Goal: Task Accomplishment & Management: Complete application form

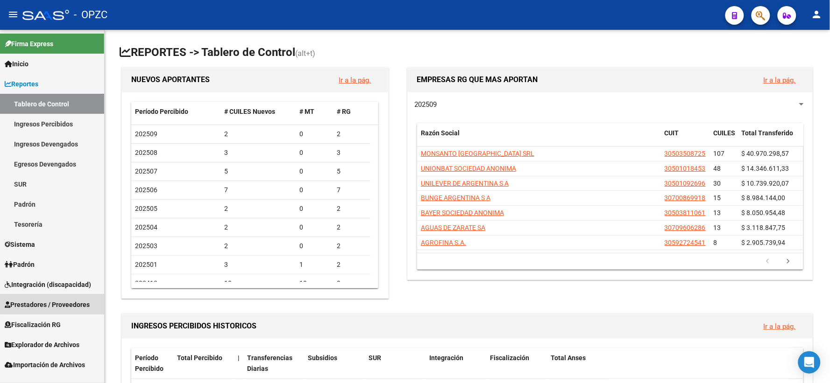
click at [57, 300] on span "Prestadores / Proveedores" at bounding box center [47, 305] width 85 height 10
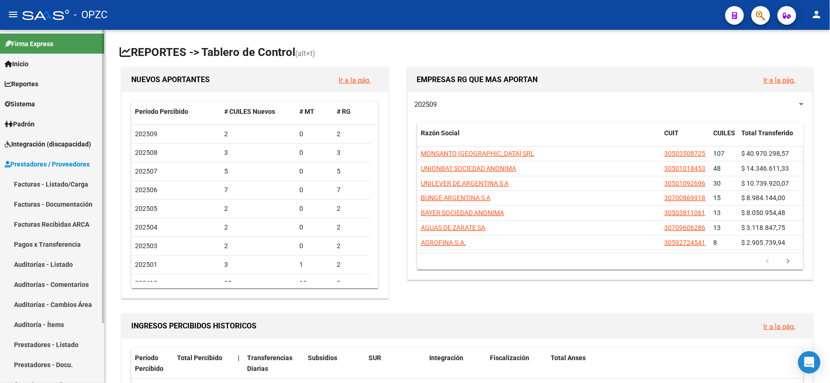
click at [61, 182] on link "Facturas - Listado/Carga" at bounding box center [52, 184] width 104 height 20
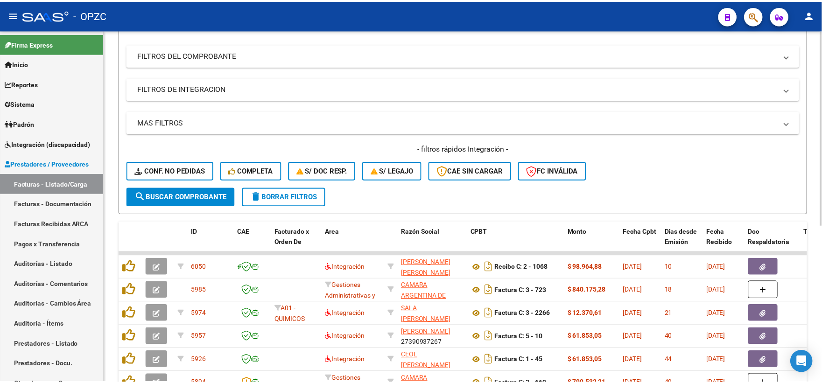
scroll to position [155, 0]
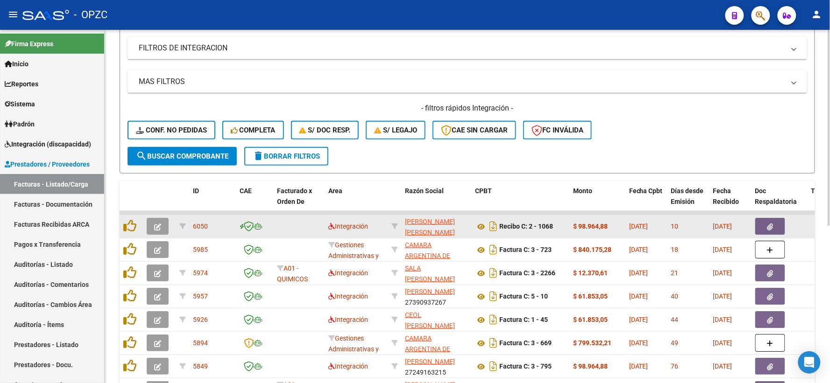
click at [162, 226] on button "button" at bounding box center [158, 226] width 22 height 17
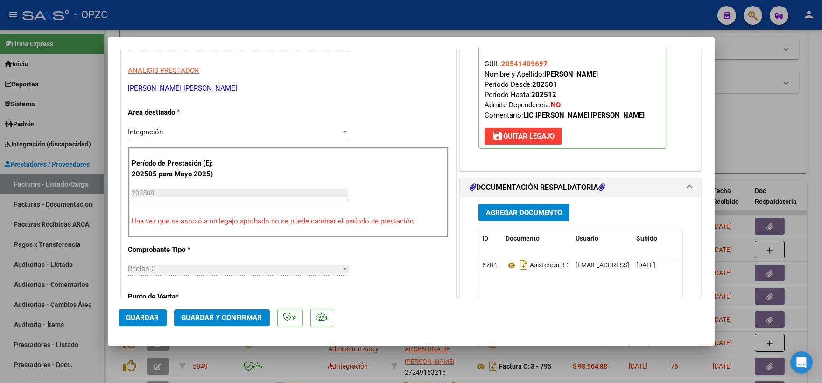
scroll to position [0, 0]
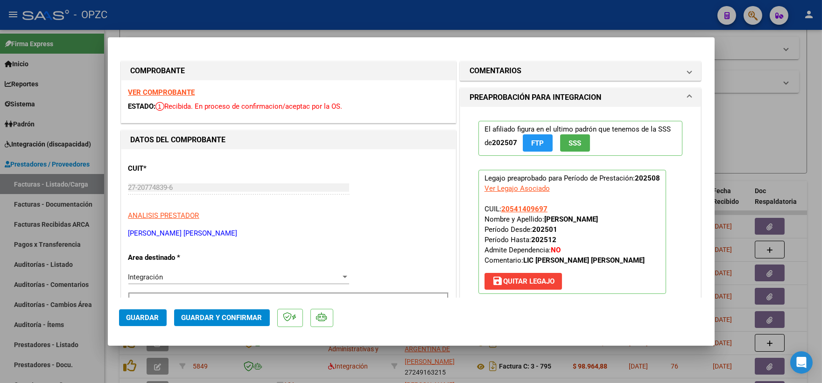
click at [176, 90] on strong "VER COMPROBANTE" at bounding box center [161, 92] width 67 height 8
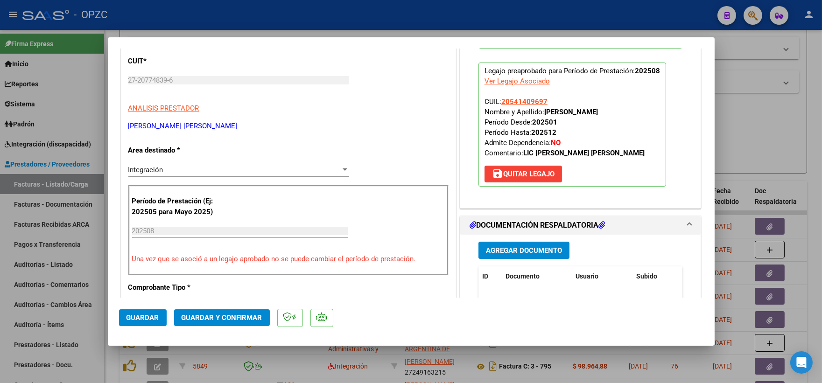
scroll to position [155, 0]
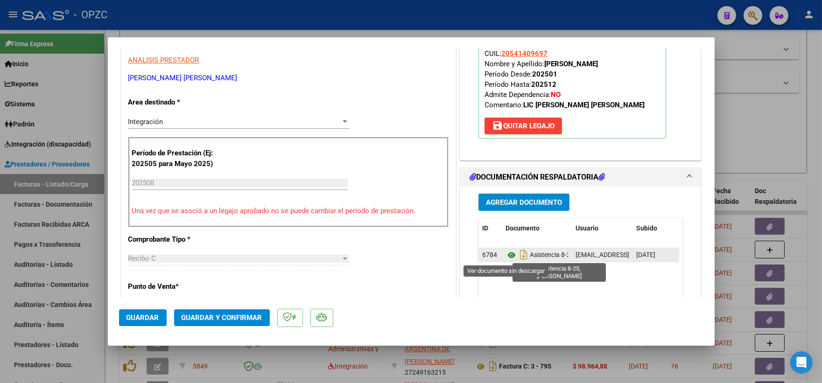
click at [508, 253] on icon at bounding box center [512, 255] width 12 height 11
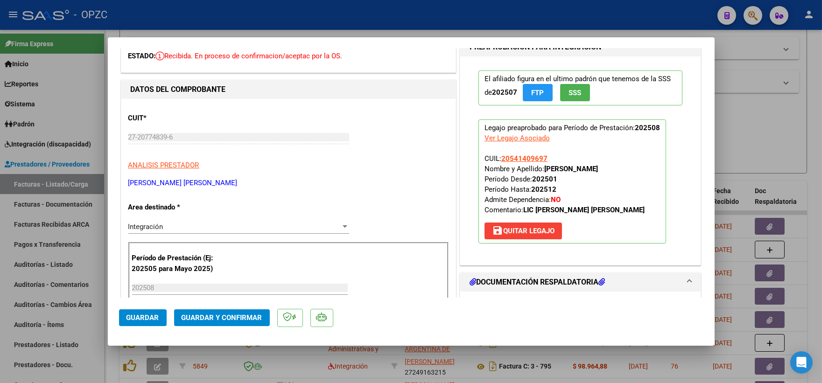
scroll to position [0, 0]
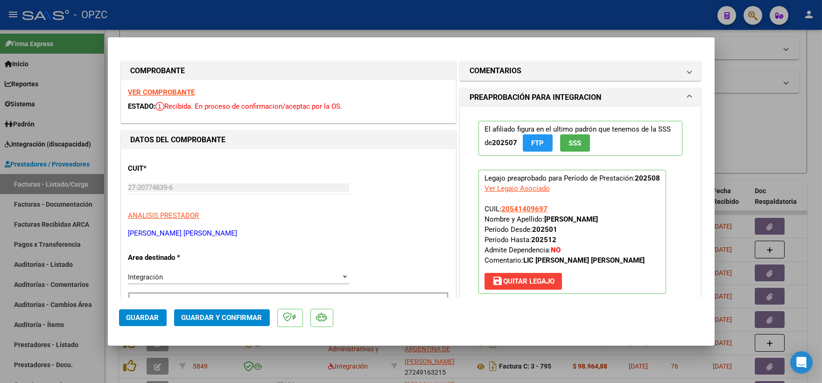
click at [175, 92] on strong "VER COMPROBANTE" at bounding box center [161, 92] width 67 height 8
click at [722, 107] on div at bounding box center [411, 191] width 822 height 383
type input "$ 0,00"
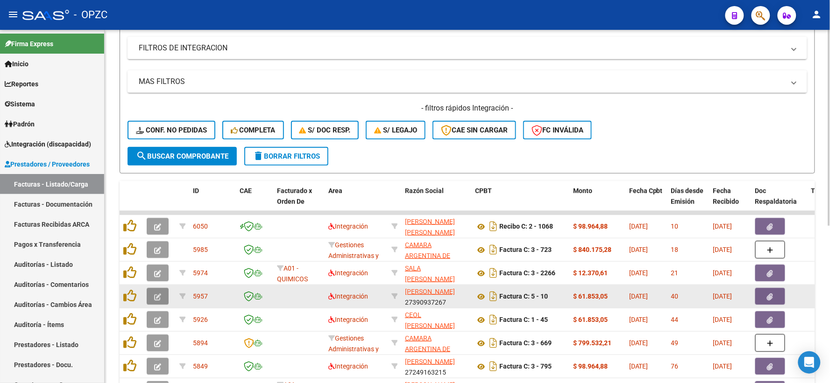
click at [148, 295] on button "button" at bounding box center [158, 296] width 22 height 17
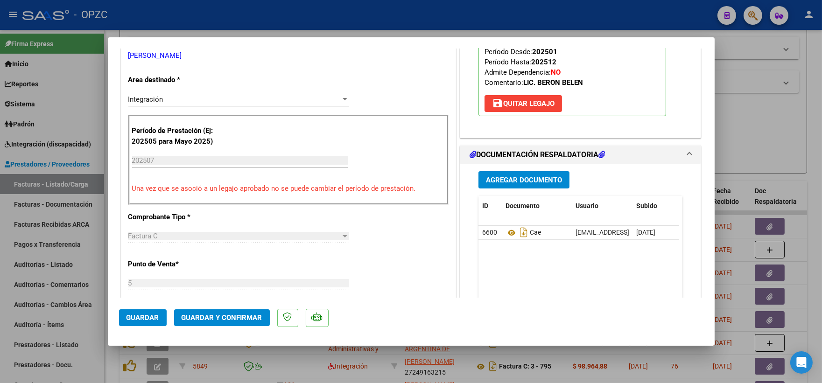
scroll to position [207, 0]
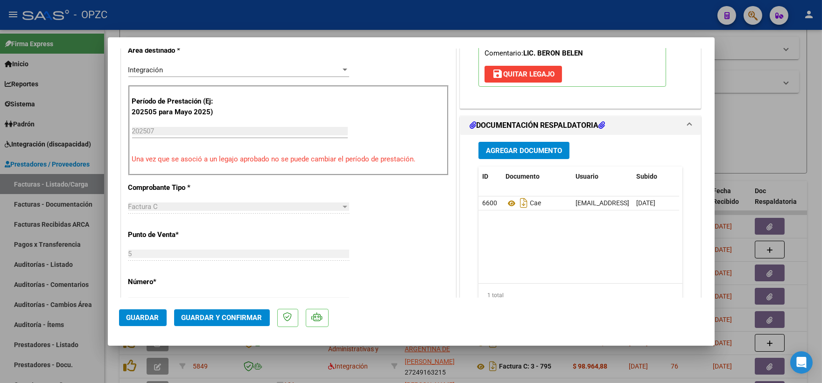
click at [754, 108] on div at bounding box center [411, 191] width 822 height 383
type input "$ 0,00"
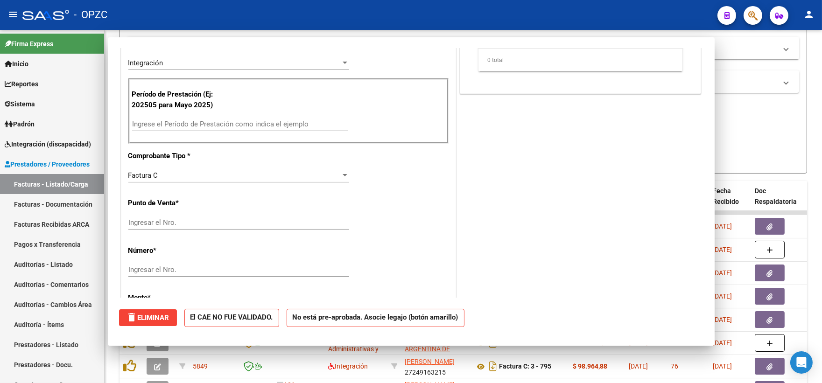
scroll to position [201, 0]
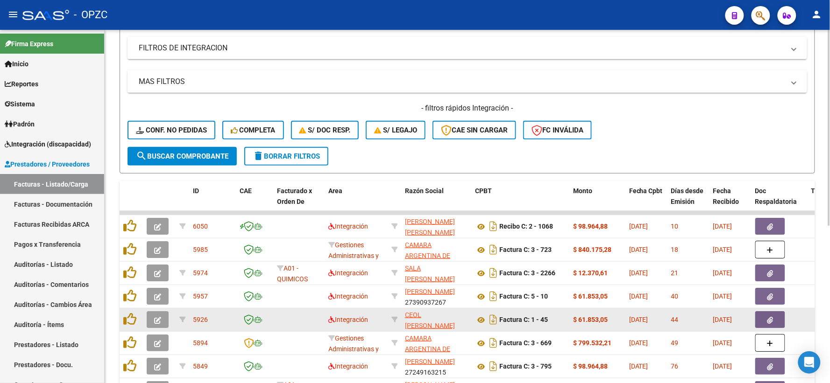
click at [155, 322] on icon "button" at bounding box center [157, 320] width 7 height 7
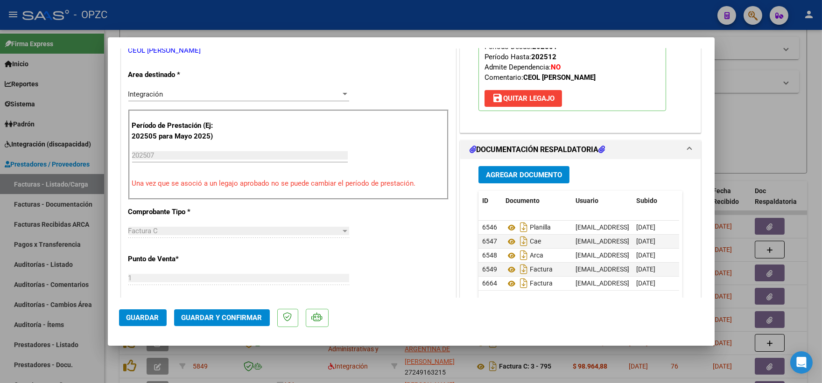
scroll to position [207, 0]
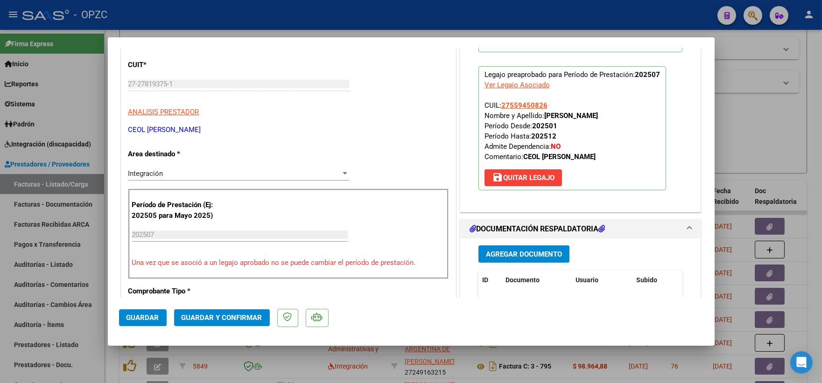
click at [798, 124] on div at bounding box center [411, 191] width 822 height 383
type input "$ 0,00"
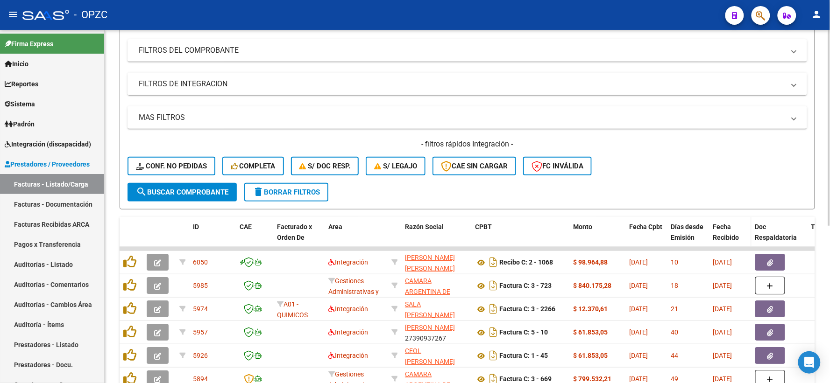
scroll to position [104, 0]
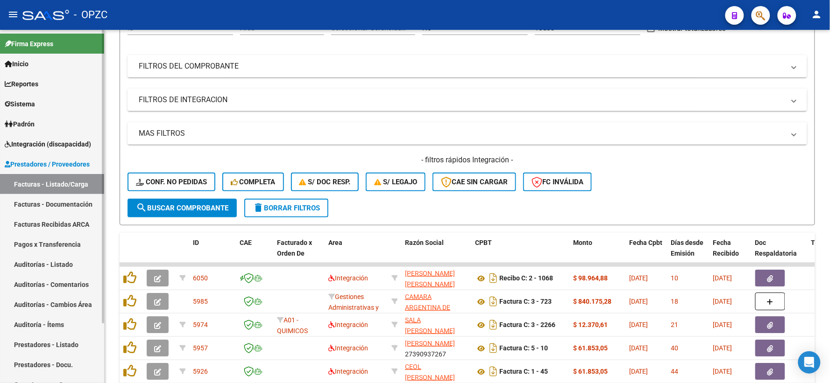
click at [55, 147] on span "Integración (discapacidad)" at bounding box center [48, 144] width 86 height 10
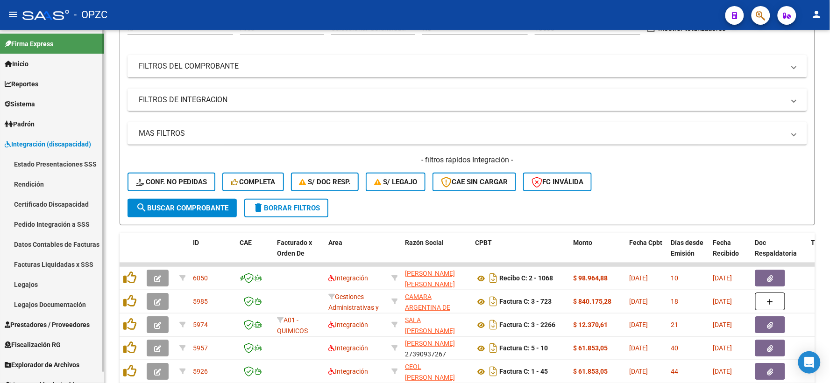
click at [61, 224] on link "Pedido Integración a SSS" at bounding box center [52, 224] width 104 height 20
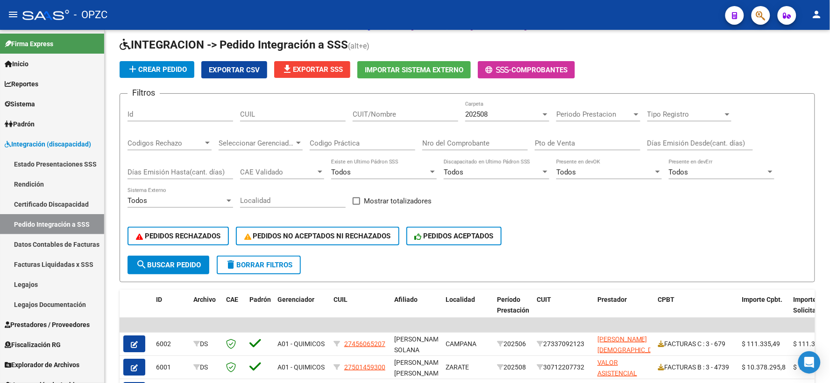
scroll to position [104, 0]
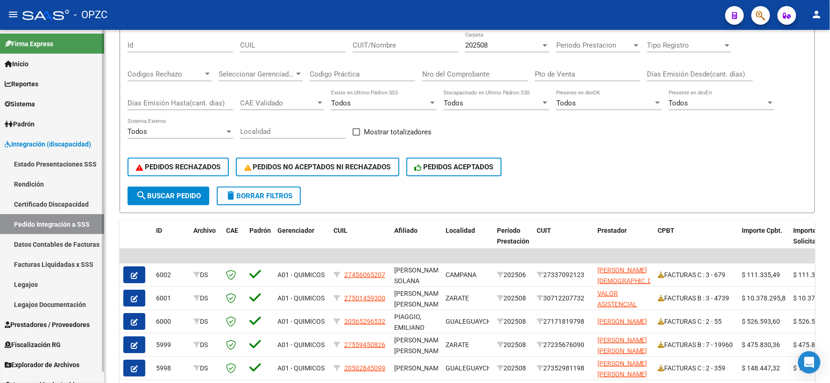
click at [57, 324] on span "Prestadores / Proveedores" at bounding box center [47, 325] width 85 height 10
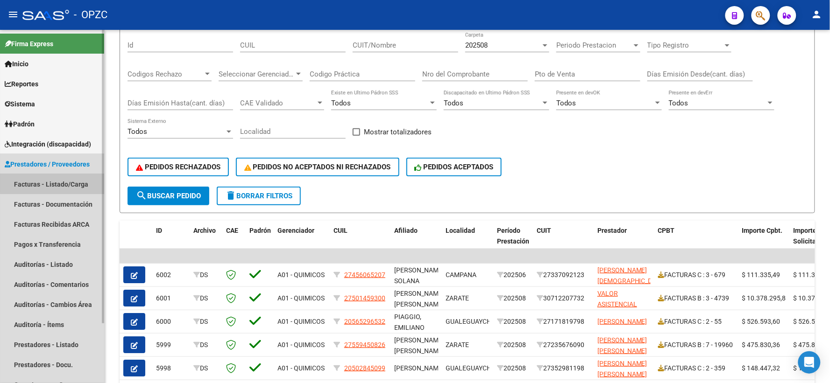
click at [57, 178] on link "Facturas - Listado/Carga" at bounding box center [52, 184] width 104 height 20
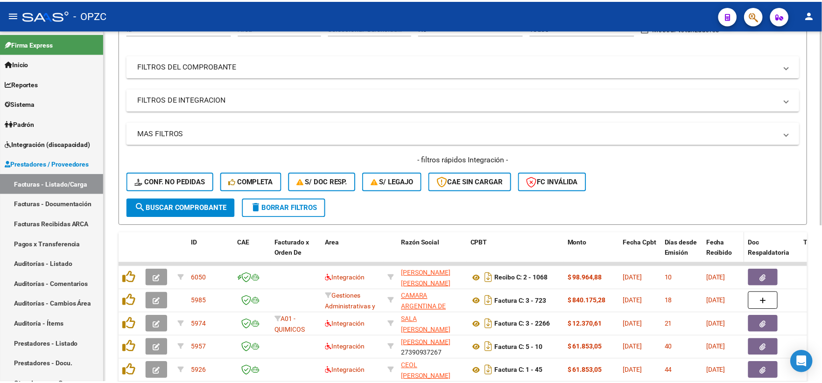
scroll to position [155, 0]
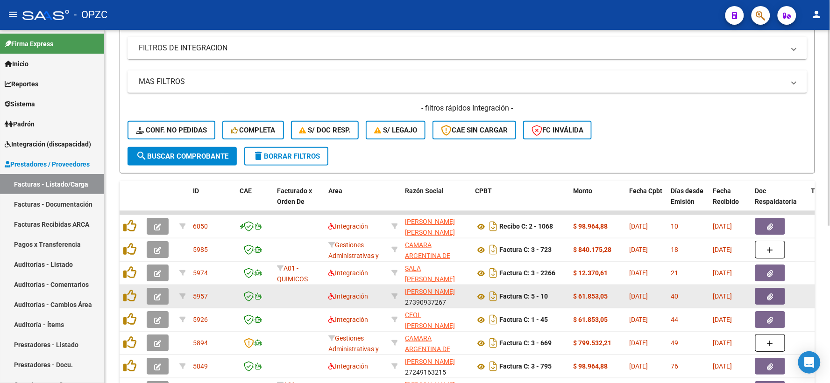
click at [155, 294] on icon "button" at bounding box center [157, 297] width 7 height 7
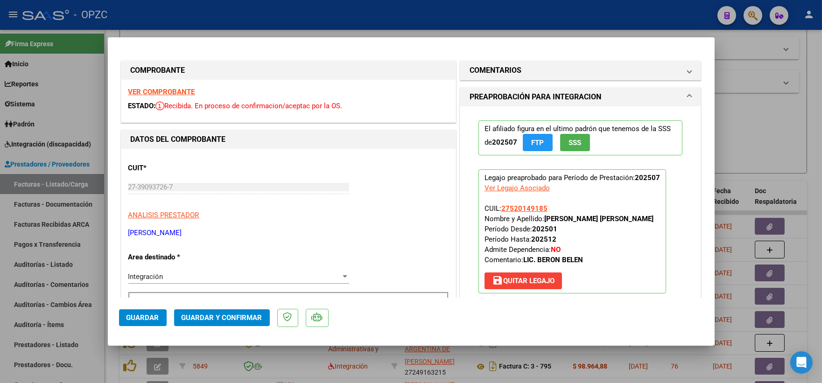
scroll to position [0, 0]
click at [764, 128] on div at bounding box center [411, 191] width 822 height 383
type input "$ 0,00"
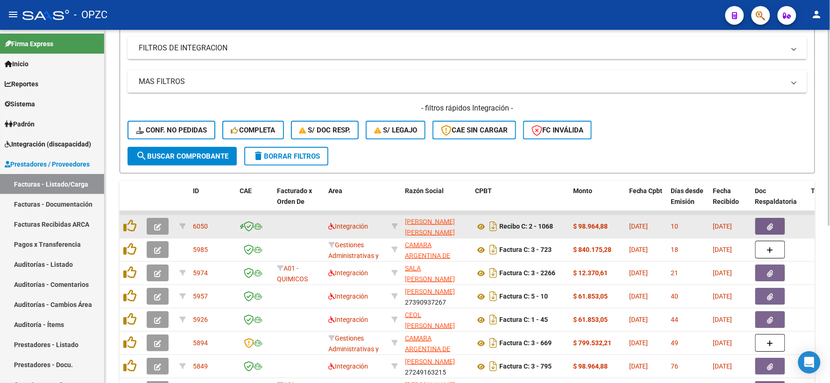
click at [157, 225] on icon "button" at bounding box center [157, 227] width 7 height 7
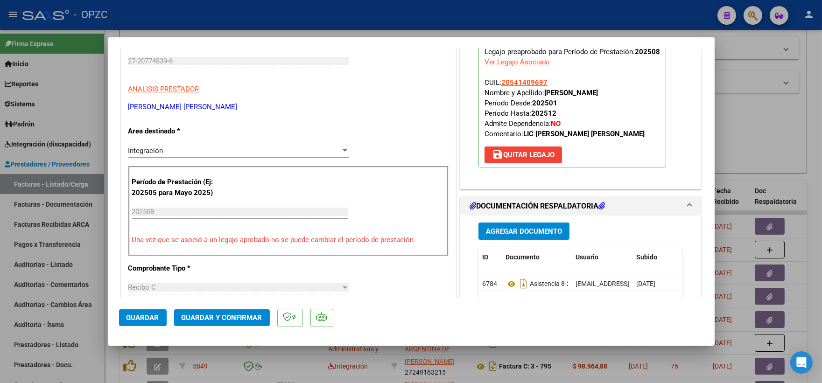
scroll to position [155, 0]
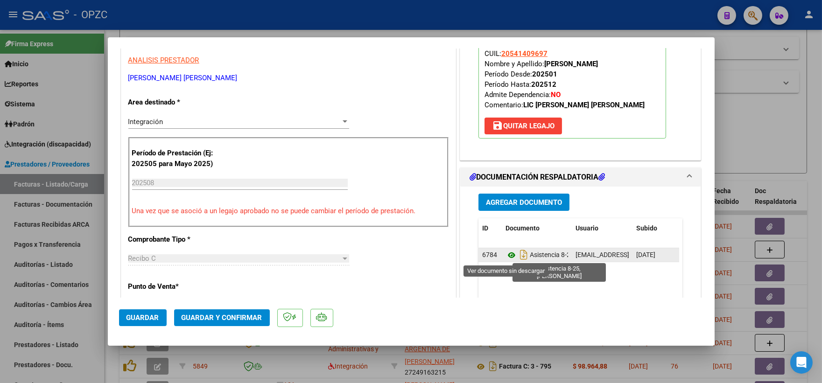
click at [510, 254] on icon at bounding box center [512, 255] width 12 height 11
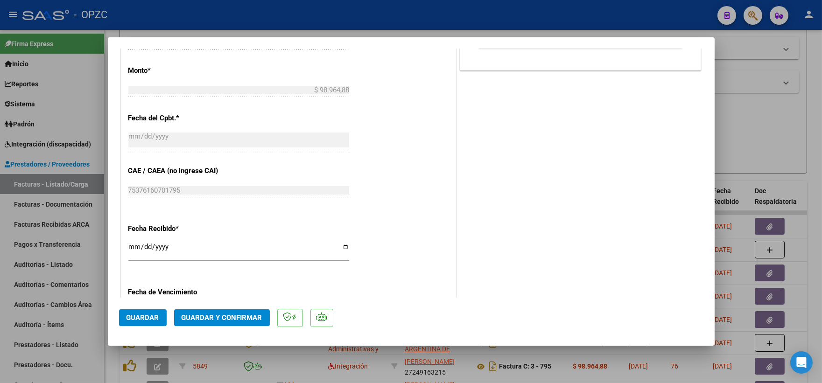
scroll to position [467, 0]
click at [789, 136] on div at bounding box center [411, 191] width 822 height 383
type input "$ 0,00"
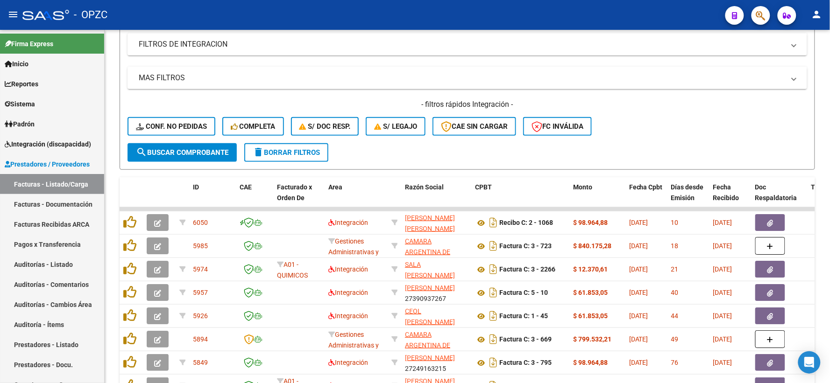
scroll to position [104, 0]
